Goal: Task Accomplishment & Management: Manage account settings

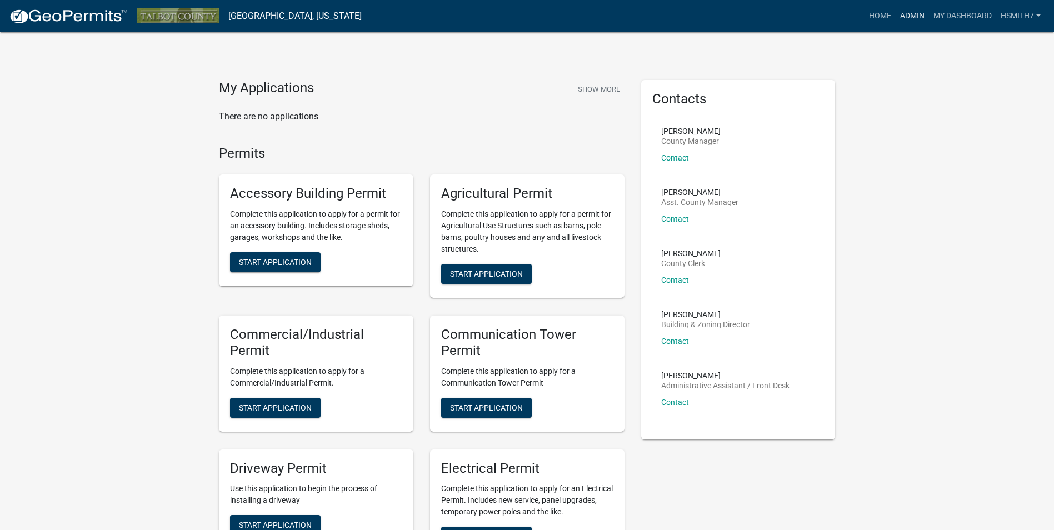
click at [904, 14] on link "Admin" at bounding box center [912, 16] width 33 height 21
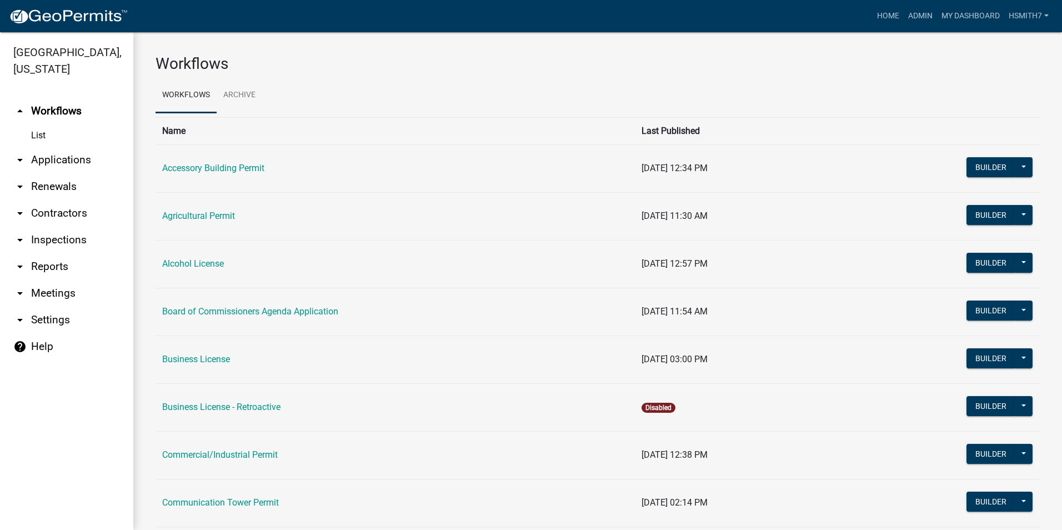
click at [83, 156] on link "arrow_drop_down Applications" at bounding box center [66, 160] width 133 height 27
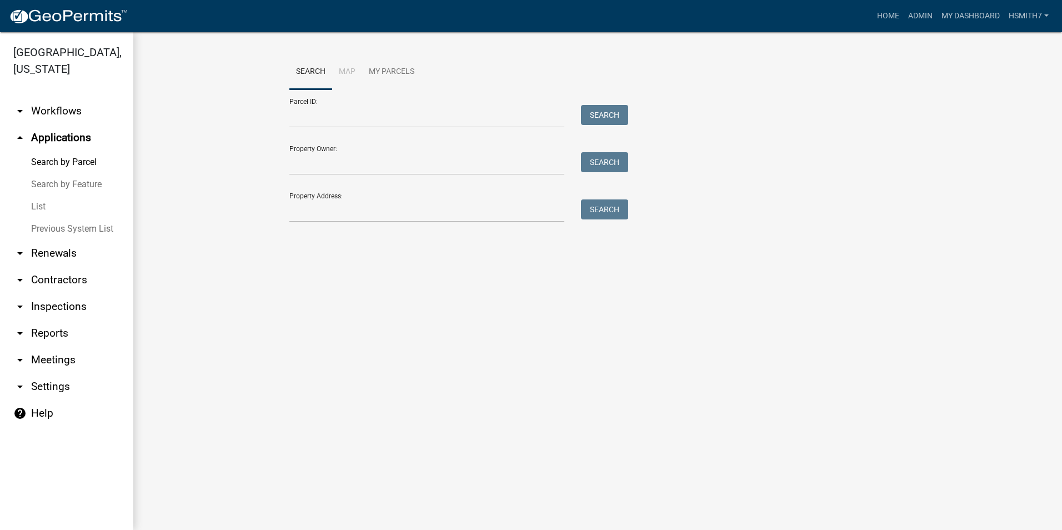
click at [42, 202] on link "List" at bounding box center [66, 207] width 133 height 22
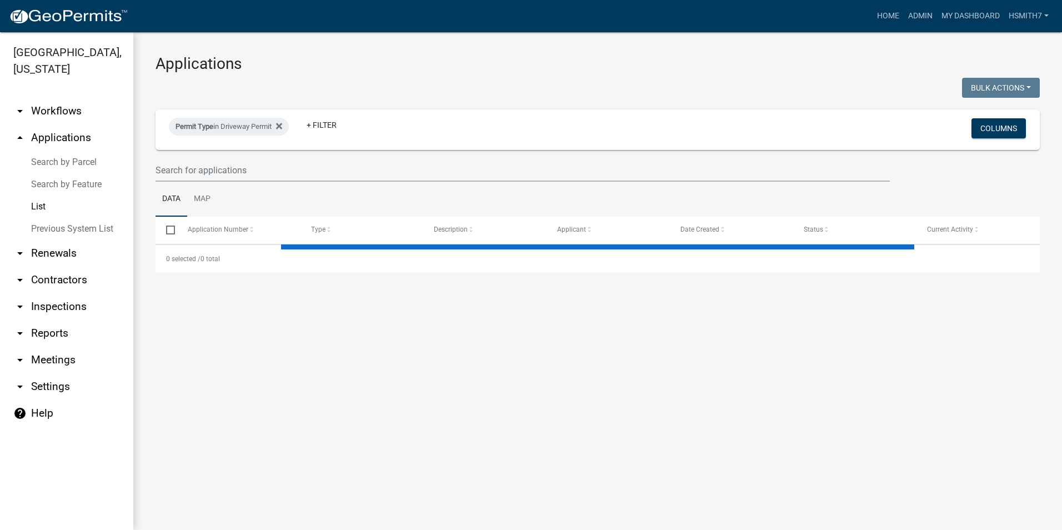
select select "3: 100"
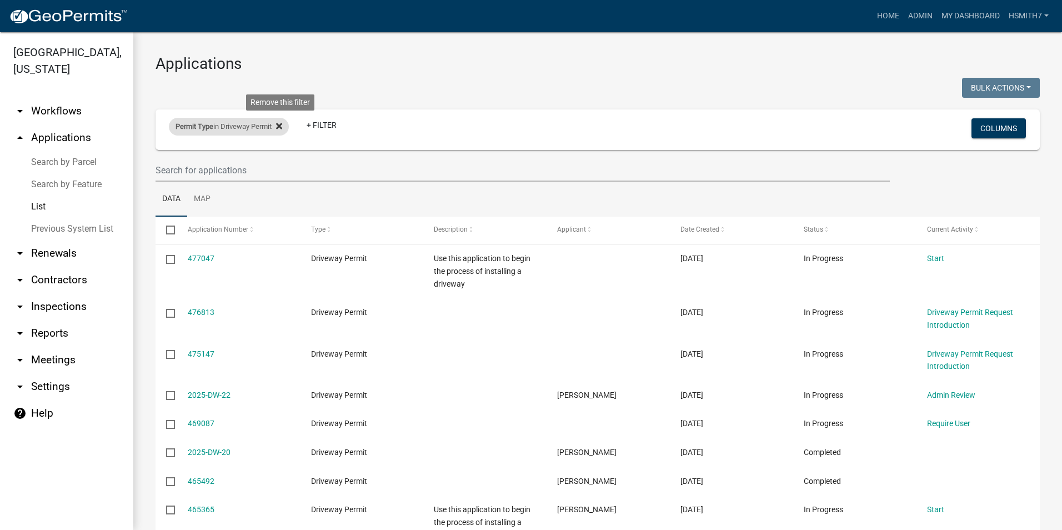
click at [282, 126] on icon at bounding box center [279, 126] width 6 height 9
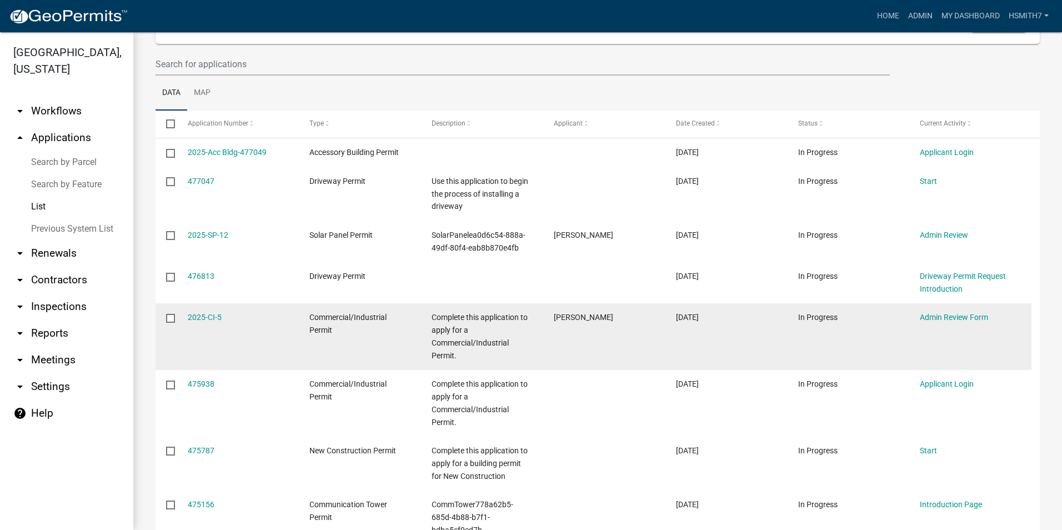
scroll to position [111, 0]
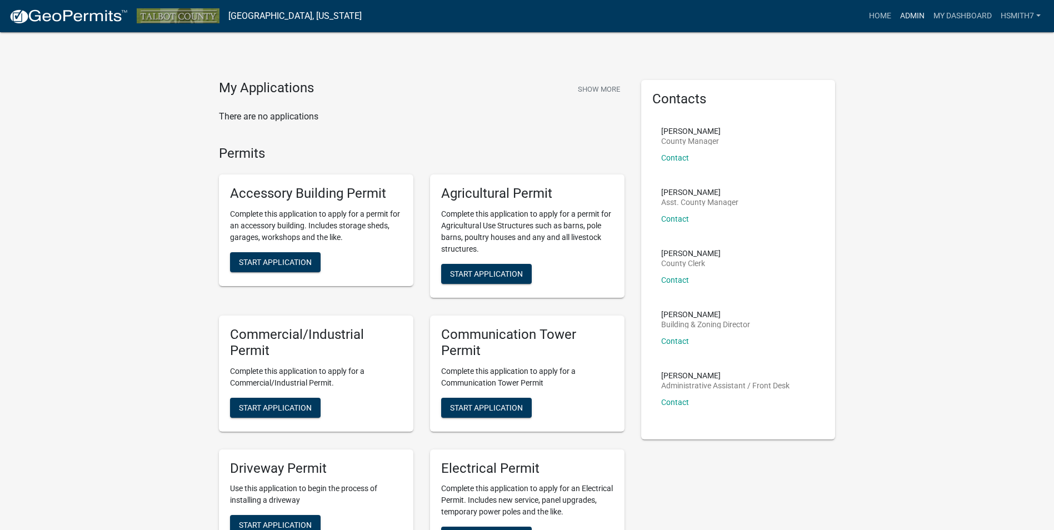
click at [906, 11] on link "Admin" at bounding box center [912, 16] width 33 height 21
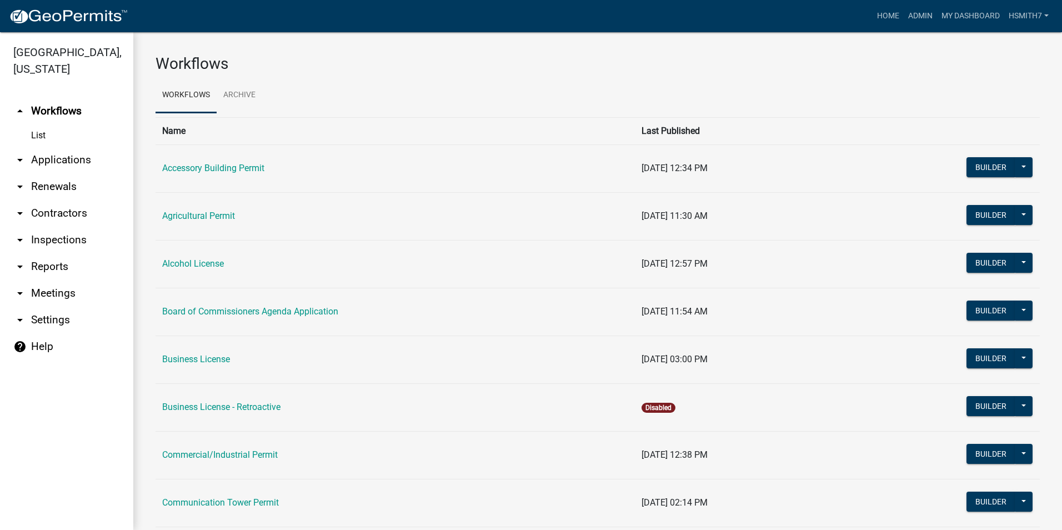
click at [57, 157] on link "arrow_drop_down Applications" at bounding box center [66, 160] width 133 height 27
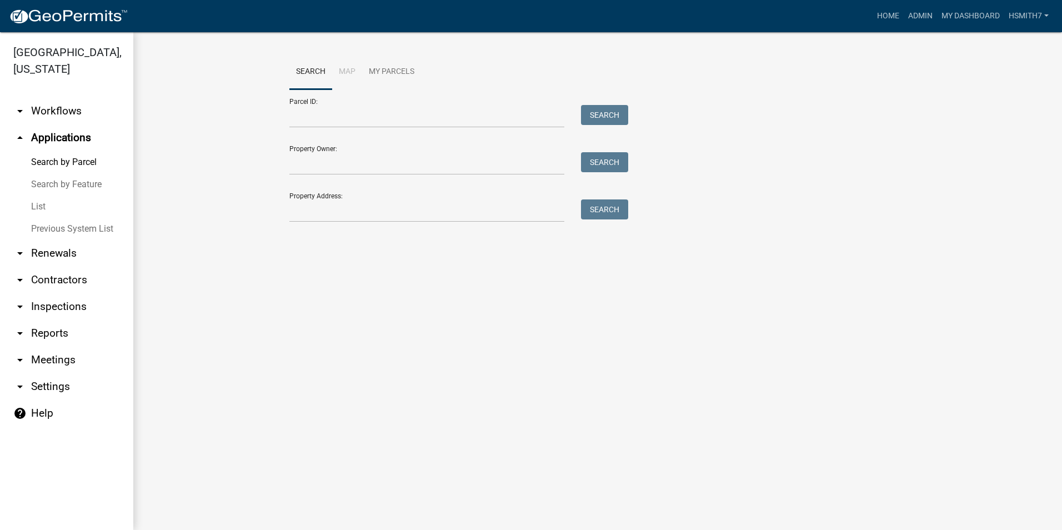
click at [43, 207] on link "List" at bounding box center [66, 207] width 133 height 22
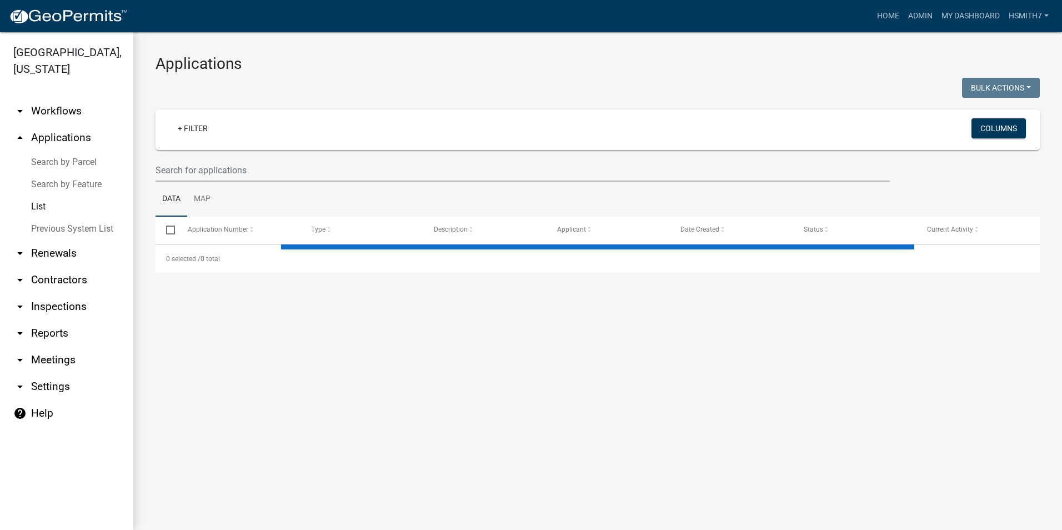
select select "3: 100"
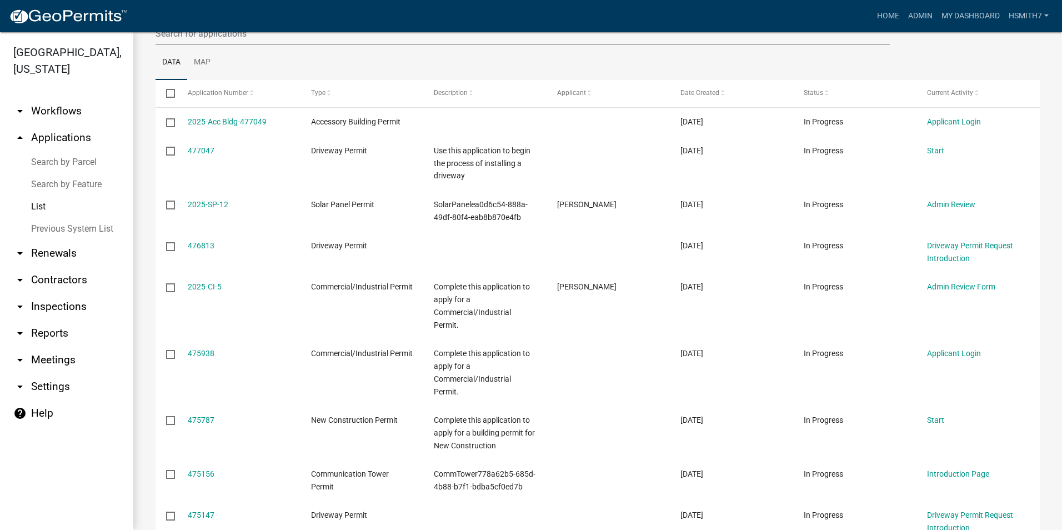
scroll to position [167, 0]
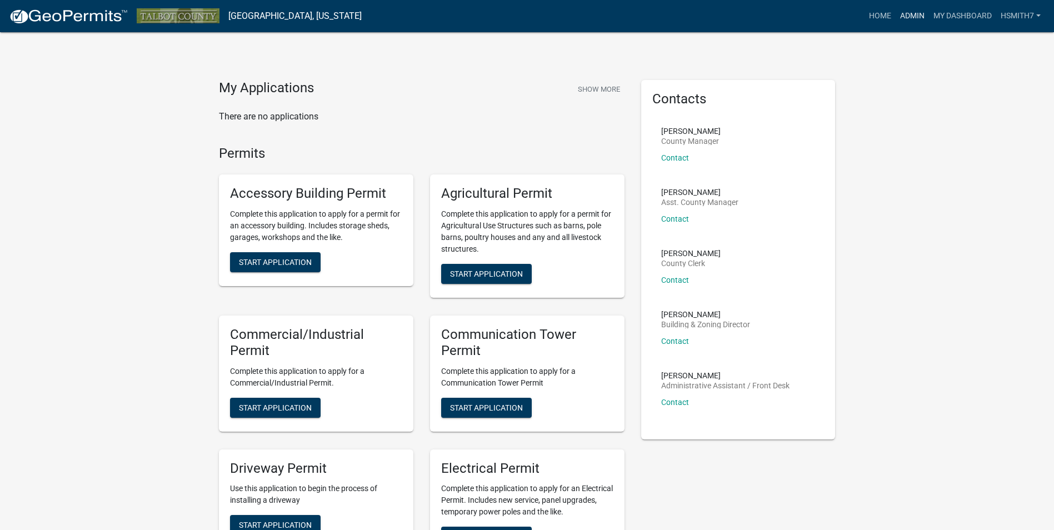
click at [903, 16] on link "Admin" at bounding box center [912, 16] width 33 height 21
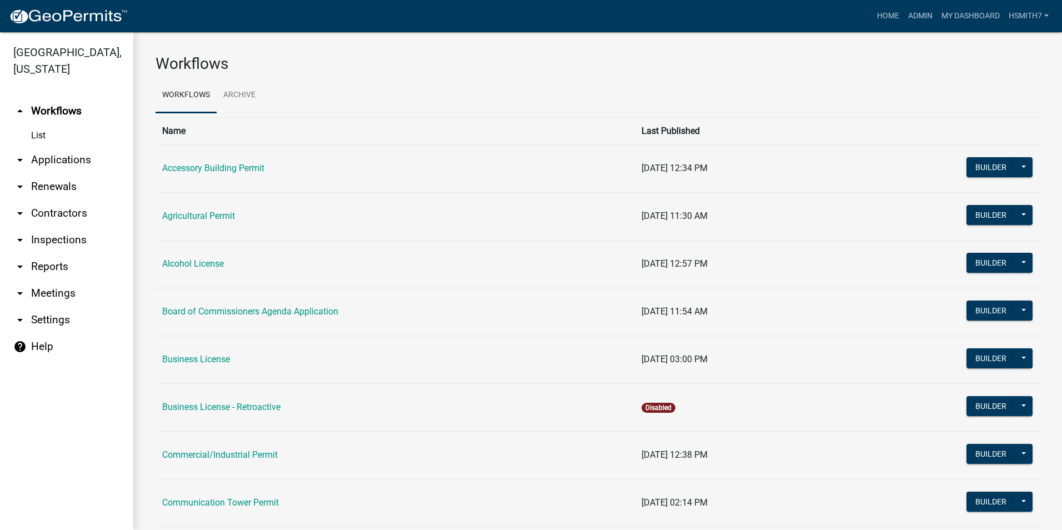
click at [58, 169] on link "arrow_drop_down Applications" at bounding box center [66, 160] width 133 height 27
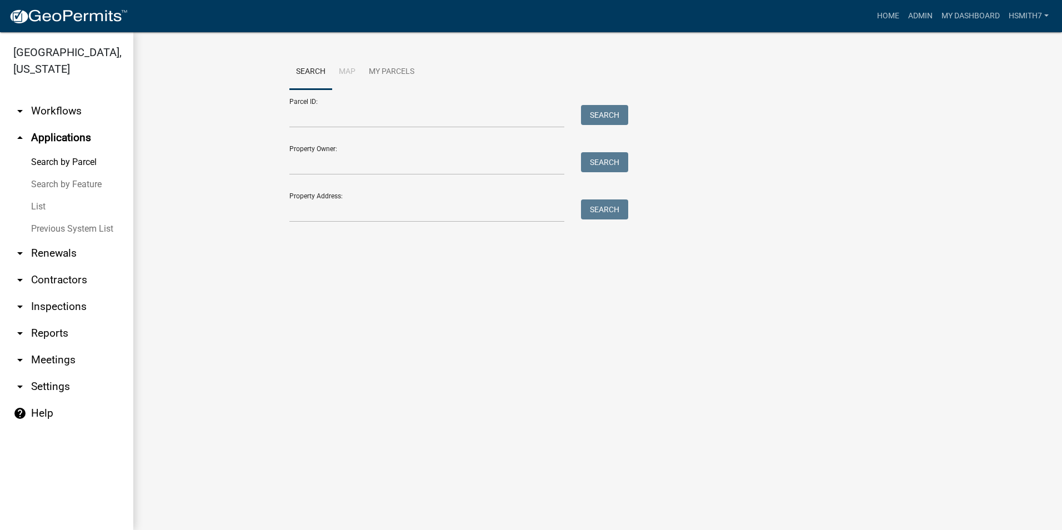
click at [38, 204] on link "List" at bounding box center [66, 207] width 133 height 22
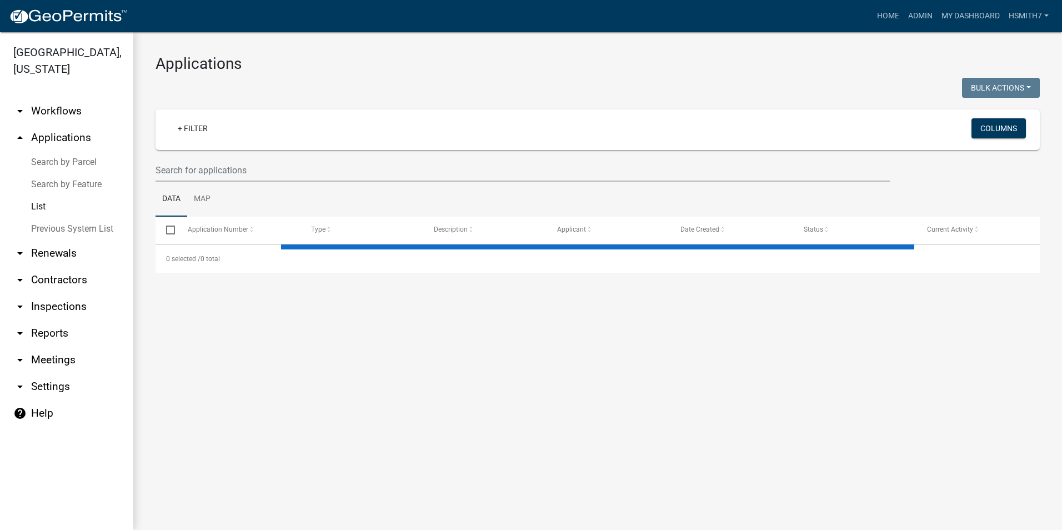
select select "3: 100"
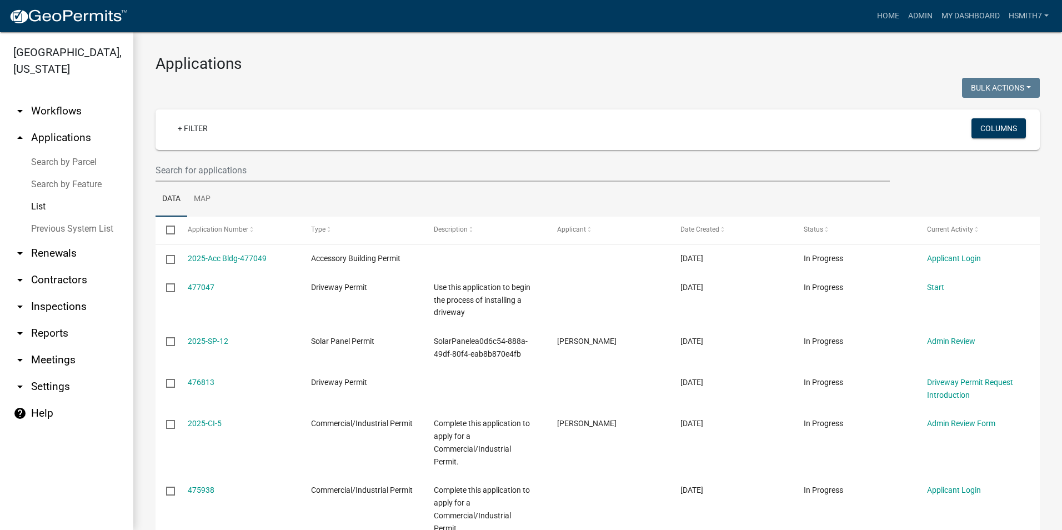
click at [504, 200] on ul "Data Map" at bounding box center [598, 199] width 884 height 35
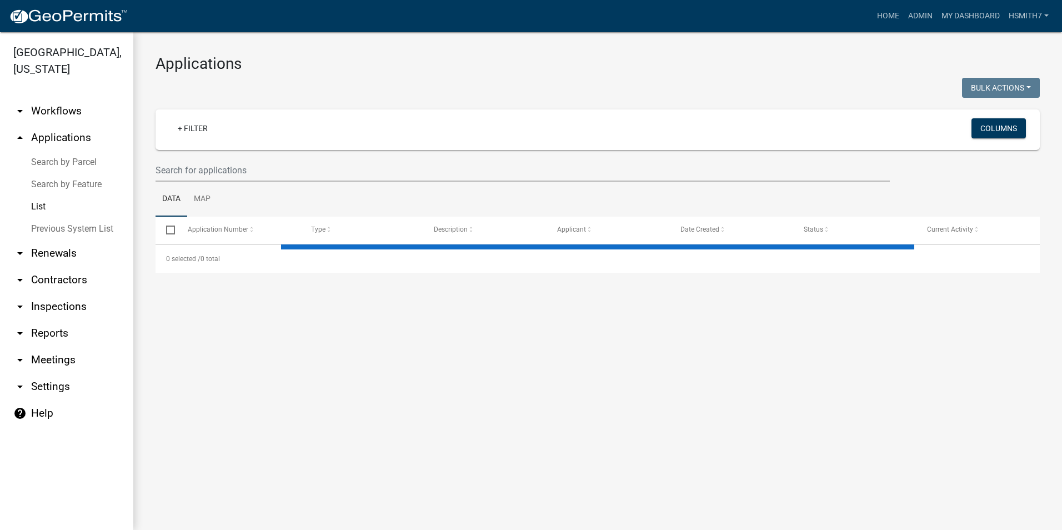
select select "3: 100"
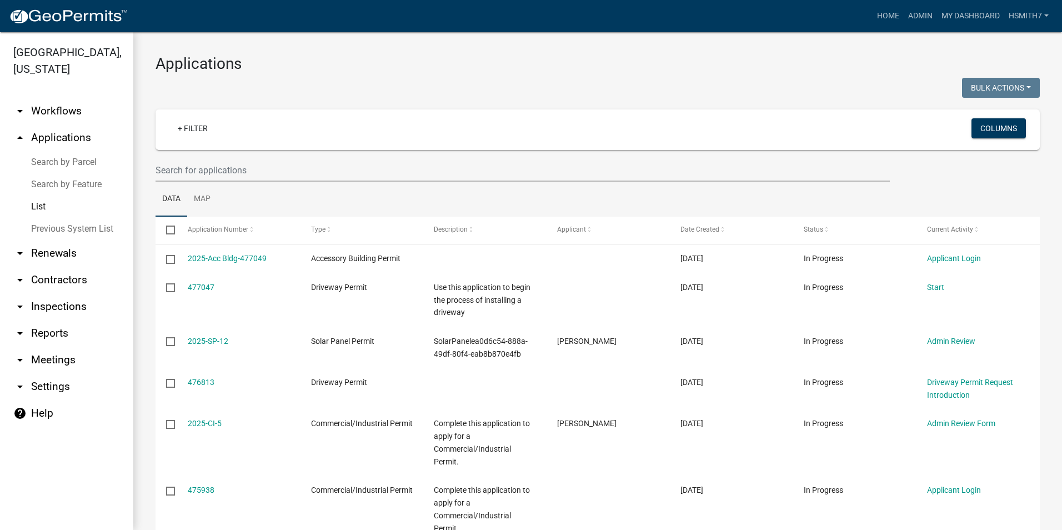
click at [32, 207] on link "List" at bounding box center [66, 207] width 133 height 22
click at [44, 208] on link "List" at bounding box center [66, 207] width 133 height 22
click at [908, 20] on link "Admin" at bounding box center [920, 16] width 33 height 21
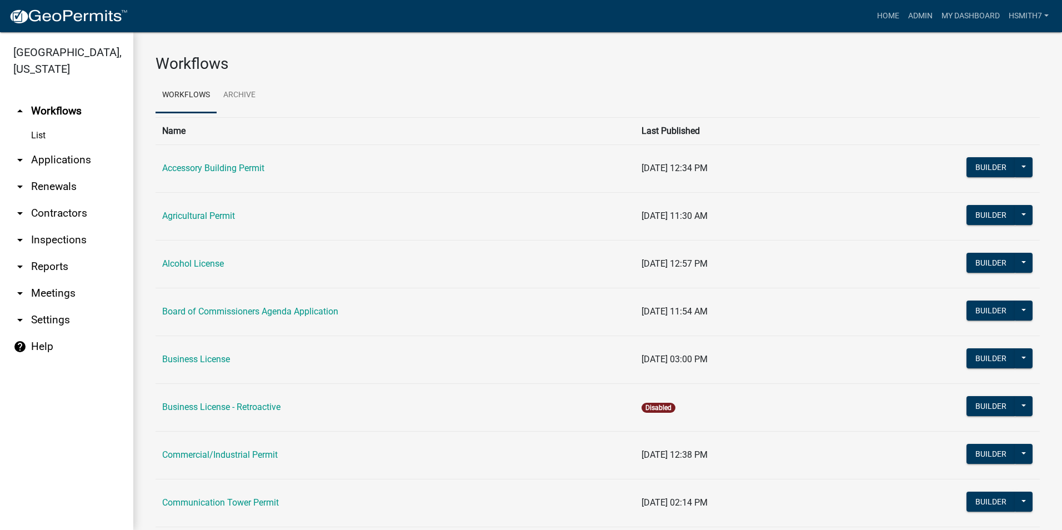
click at [46, 161] on link "arrow_drop_down Applications" at bounding box center [66, 160] width 133 height 27
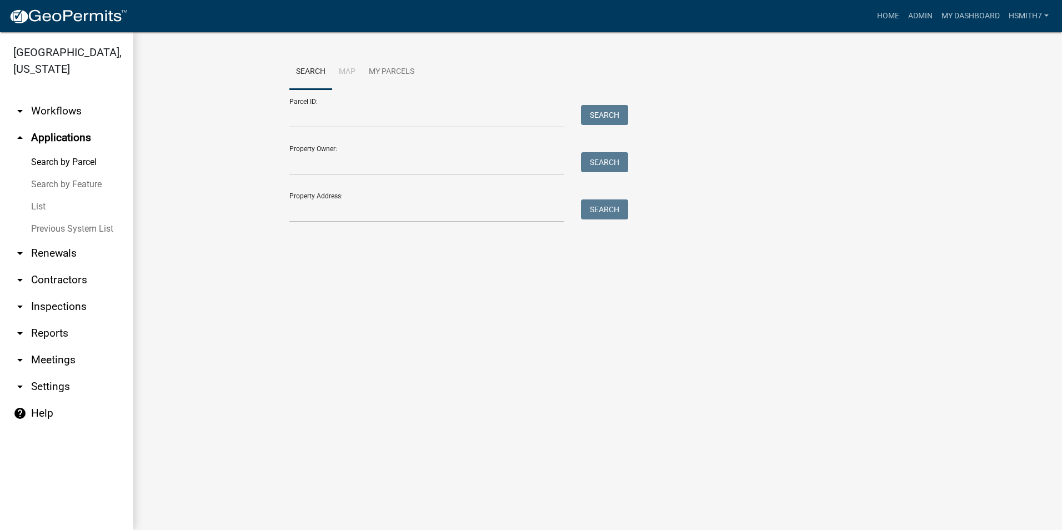
click at [37, 208] on link "List" at bounding box center [66, 207] width 133 height 22
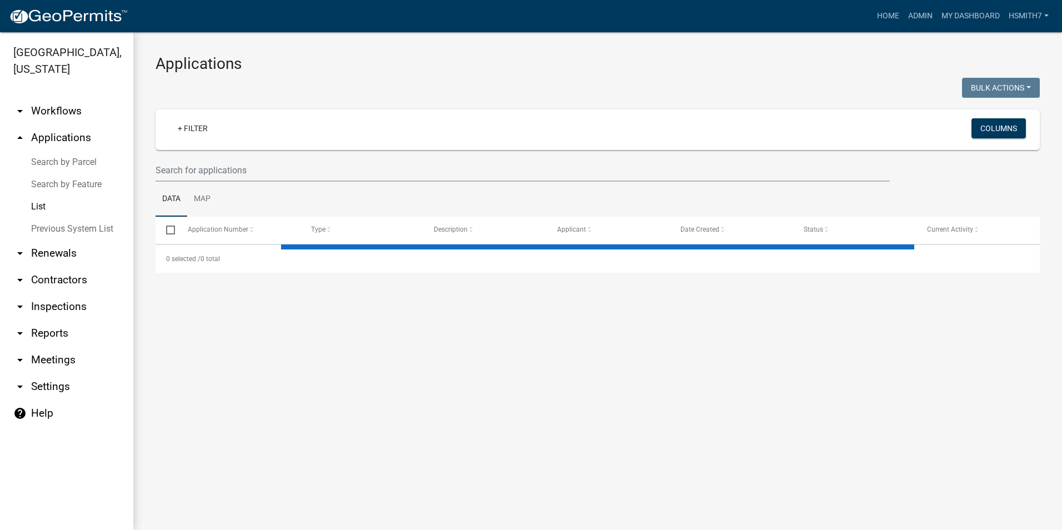
select select "3: 100"
